Goal: Information Seeking & Learning: Learn about a topic

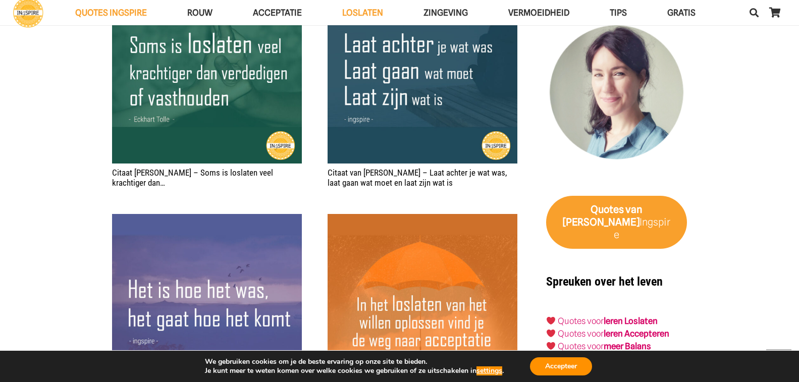
scroll to position [1868, 0]
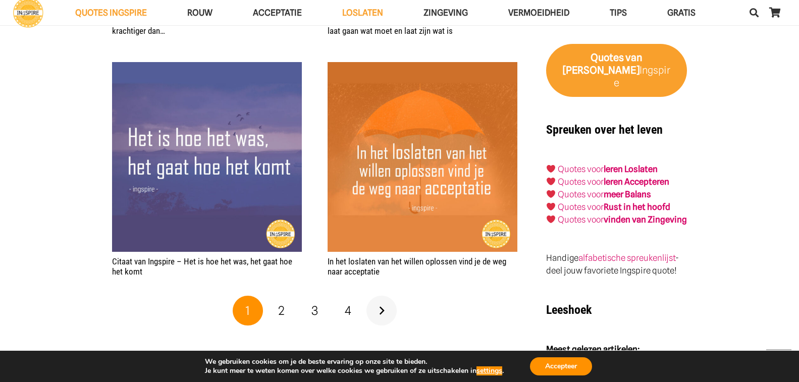
click at [384, 307] on link "Volgende" at bounding box center [382, 311] width 30 height 30
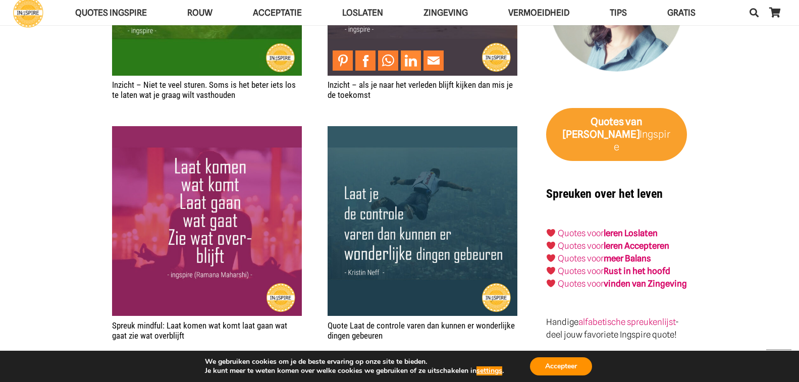
scroll to position [1868, 0]
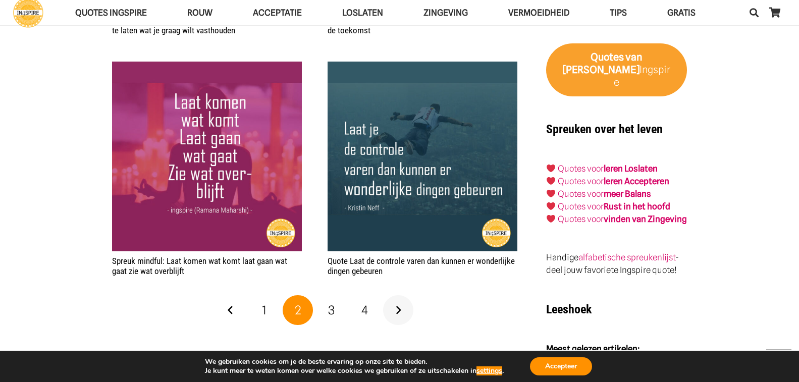
click at [402, 310] on link "Volgende" at bounding box center [398, 310] width 30 height 30
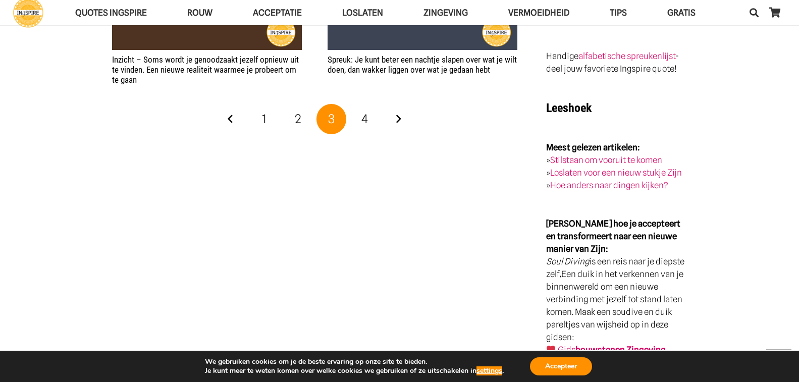
scroll to position [2070, 0]
click at [401, 119] on link "Volgende" at bounding box center [398, 119] width 30 height 30
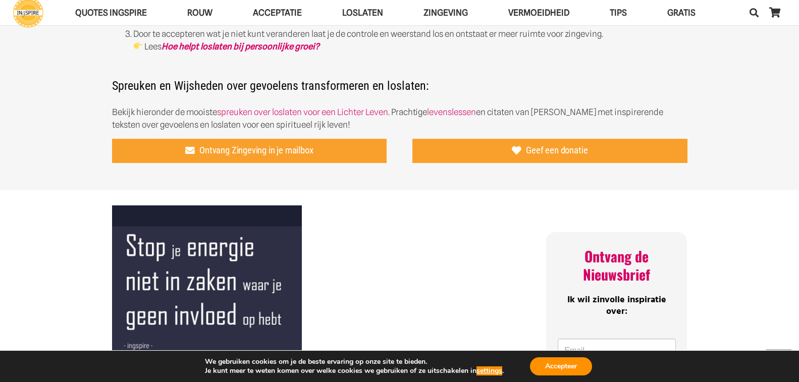
scroll to position [707, 0]
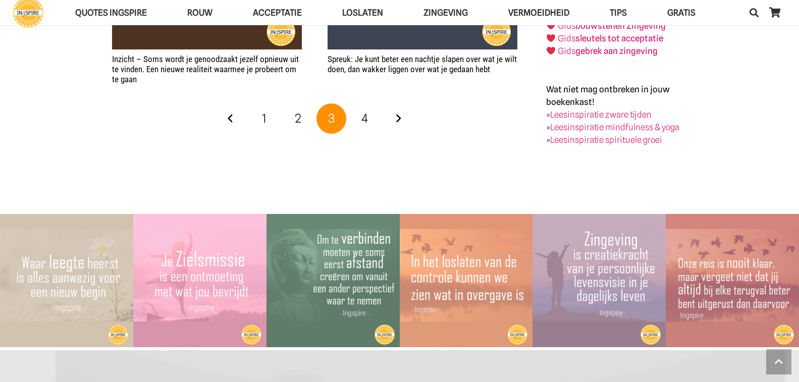
scroll to position [2070, 0]
